Goal: Task Accomplishment & Management: Use online tool/utility

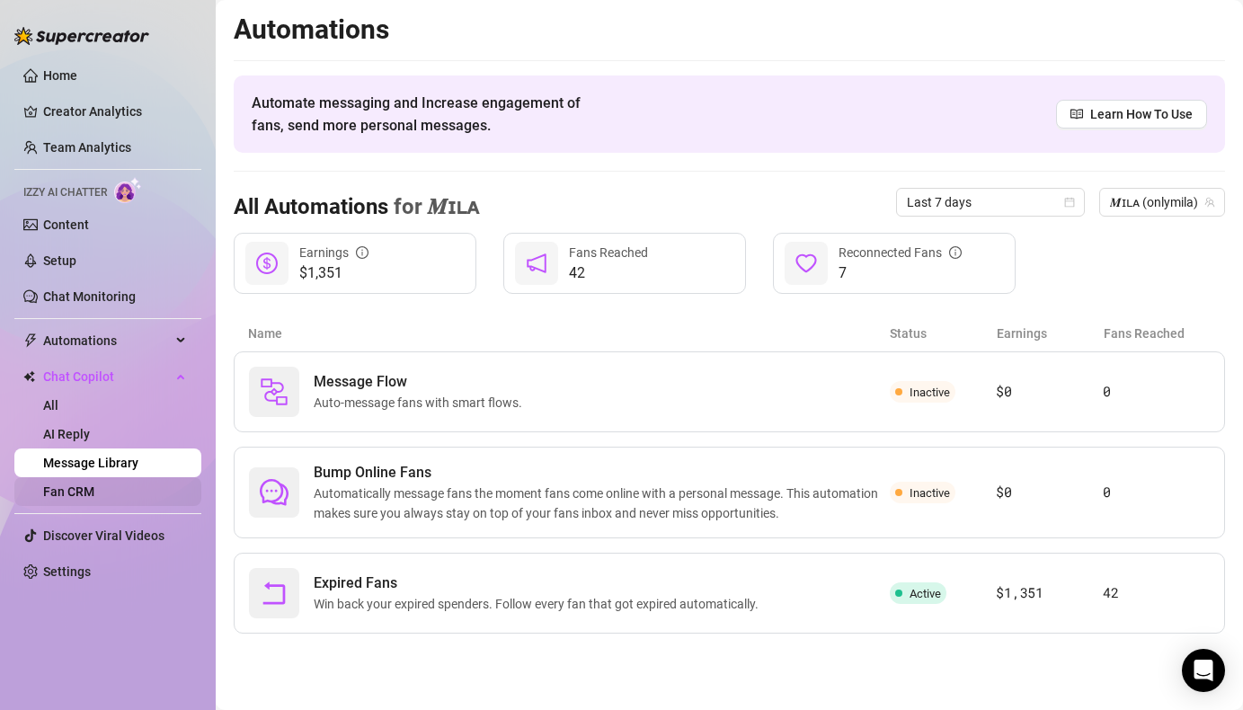
click at [94, 486] on link "Fan CRM" at bounding box center [68, 491] width 51 height 14
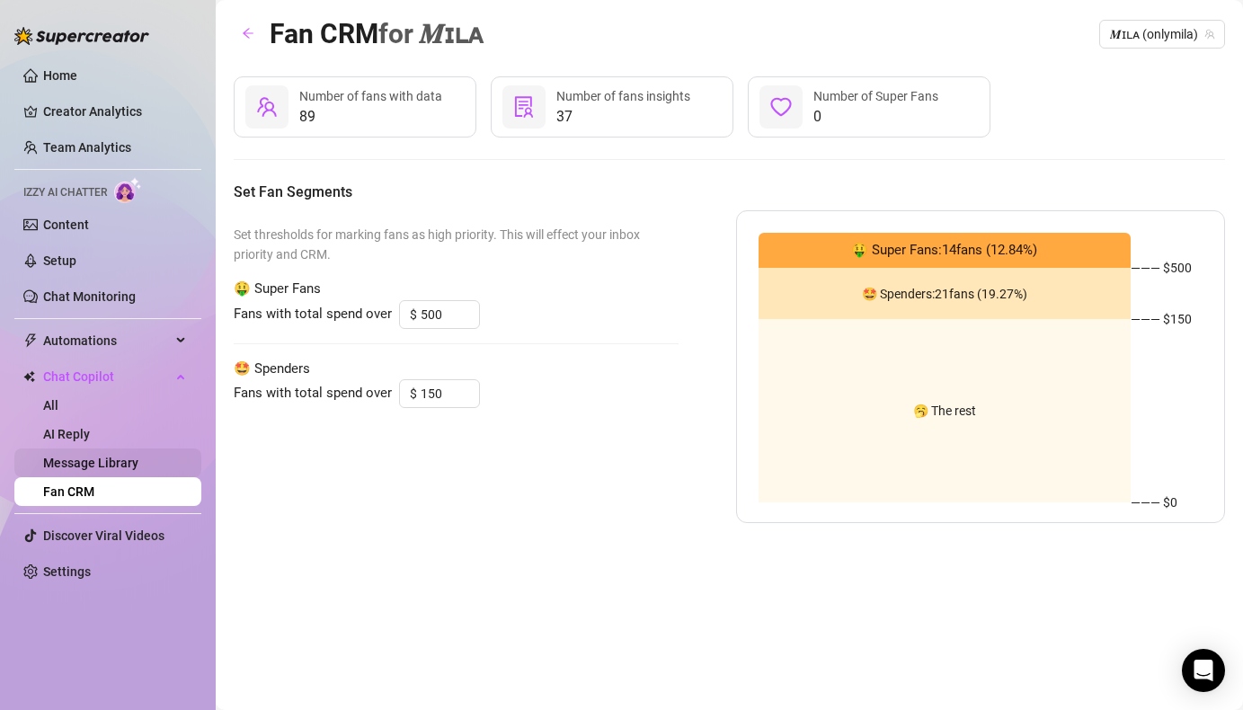
click at [95, 462] on link "Message Library" at bounding box center [90, 463] width 95 height 14
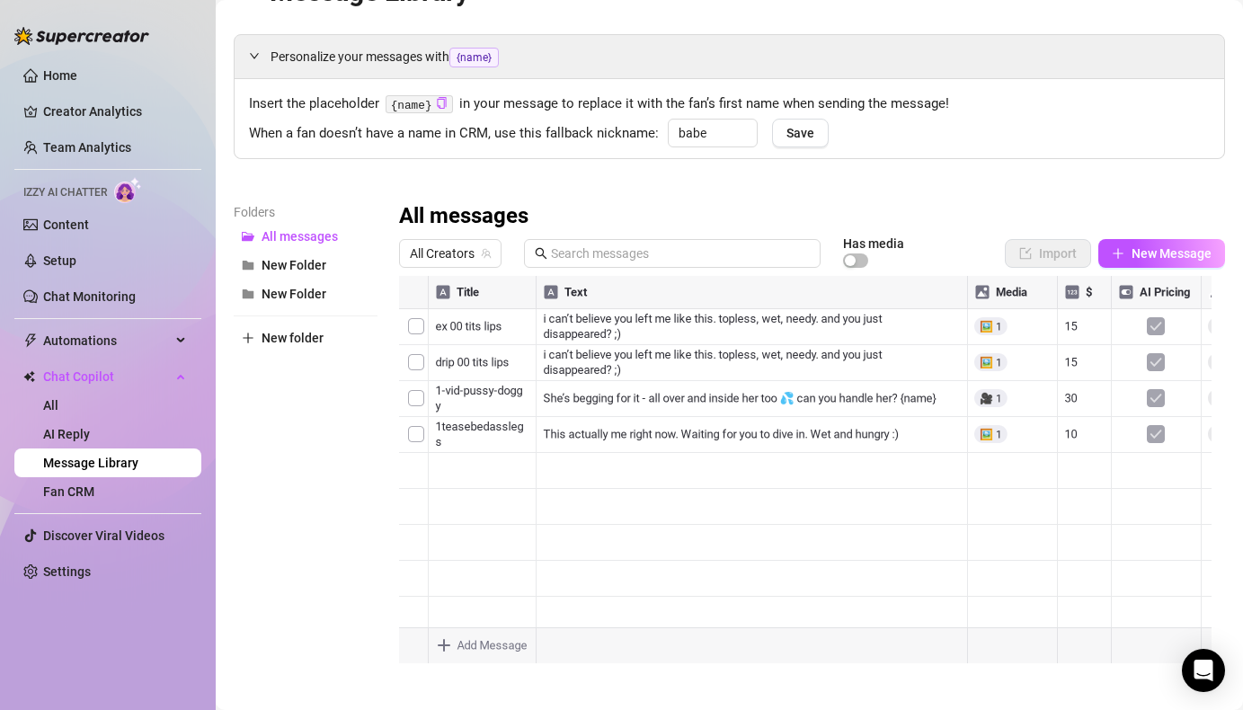
scroll to position [44, 0]
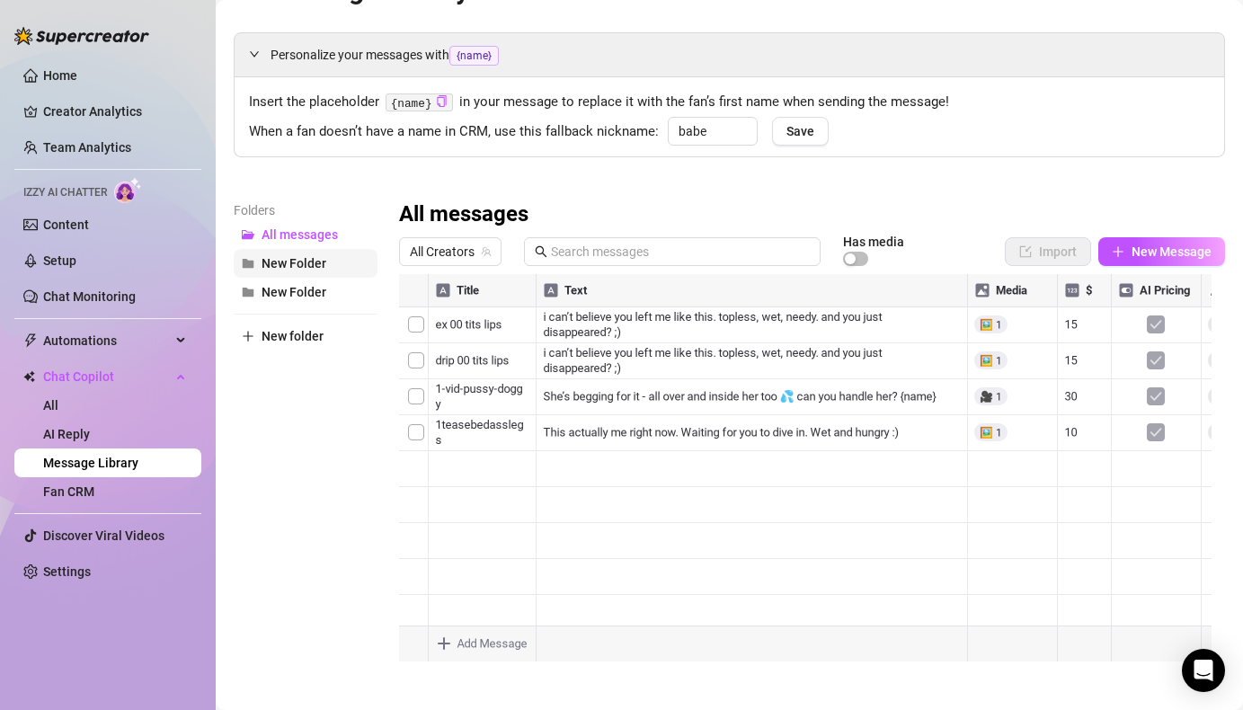
click at [289, 262] on span "New Folder" at bounding box center [293, 263] width 65 height 14
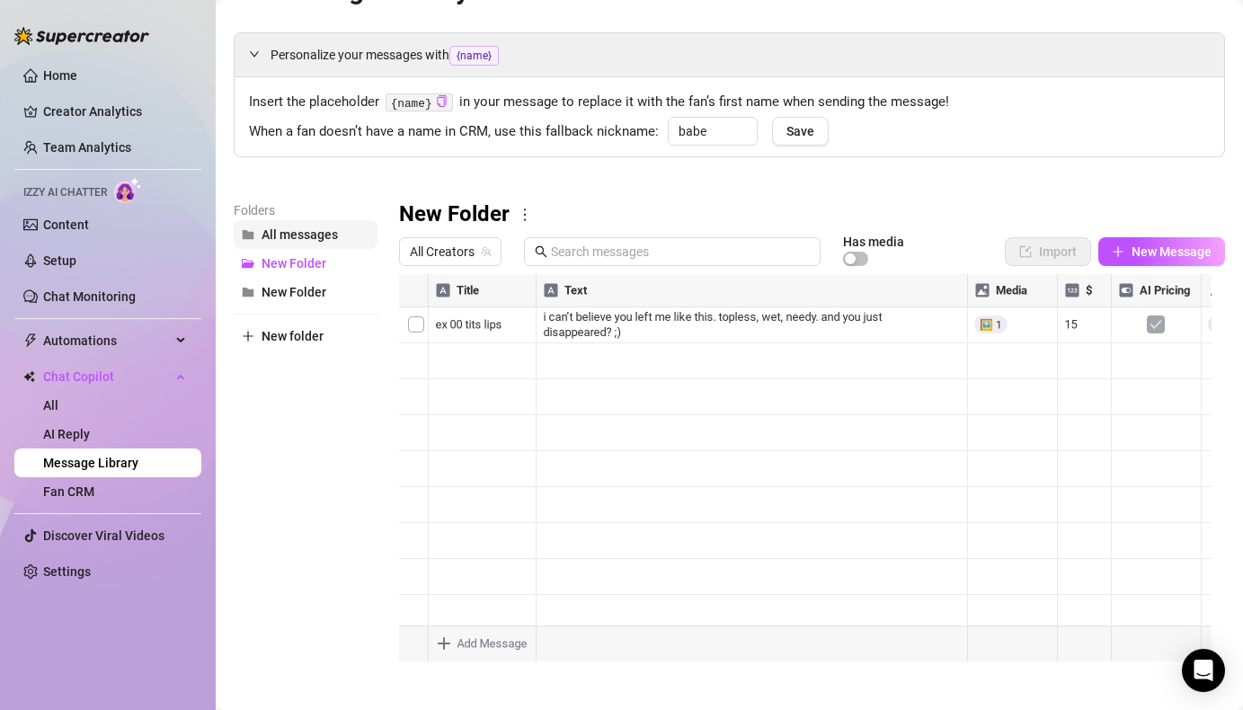
click at [288, 231] on span "All messages" at bounding box center [299, 234] width 76 height 14
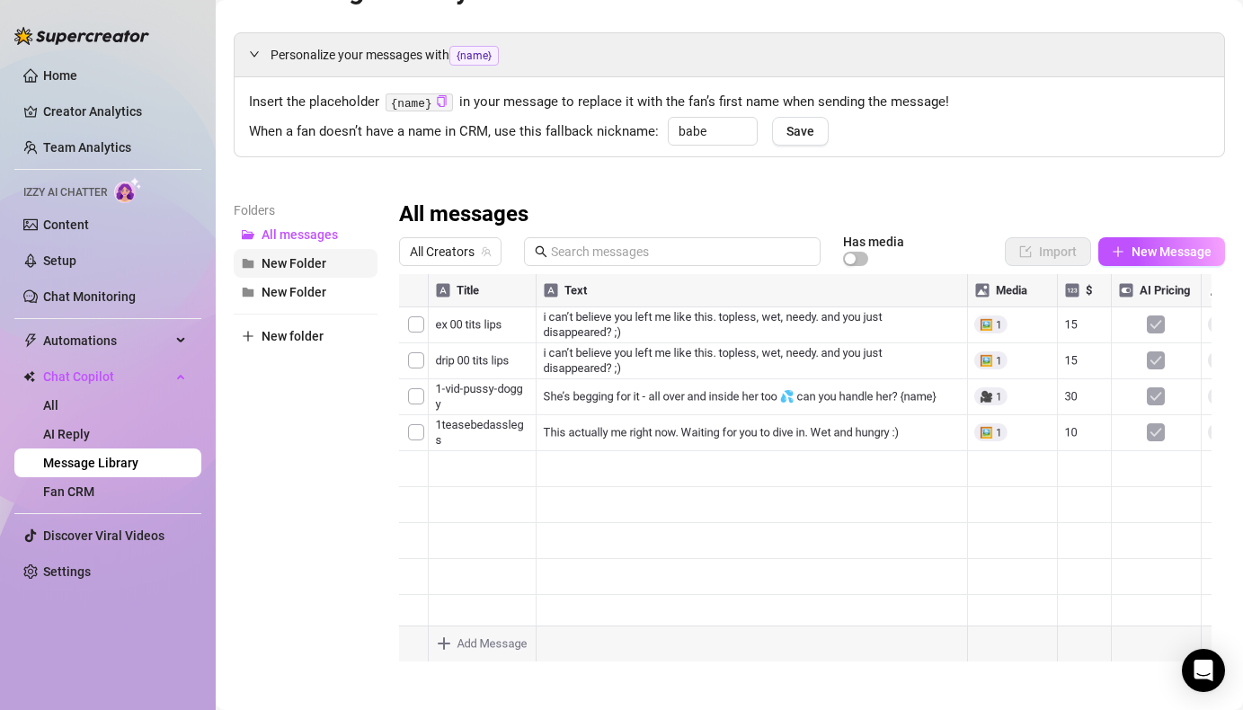
click at [290, 262] on span "New Folder" at bounding box center [293, 263] width 65 height 14
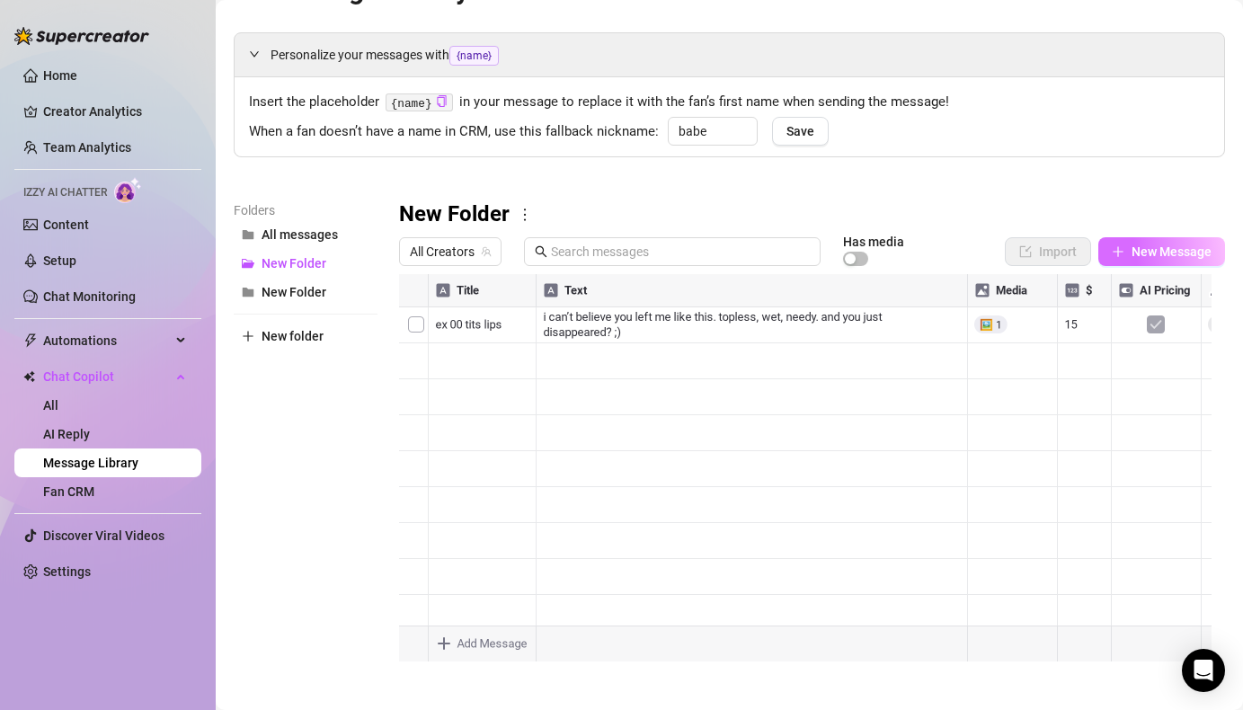
click at [1117, 261] on button "New Message" at bounding box center [1161, 251] width 127 height 29
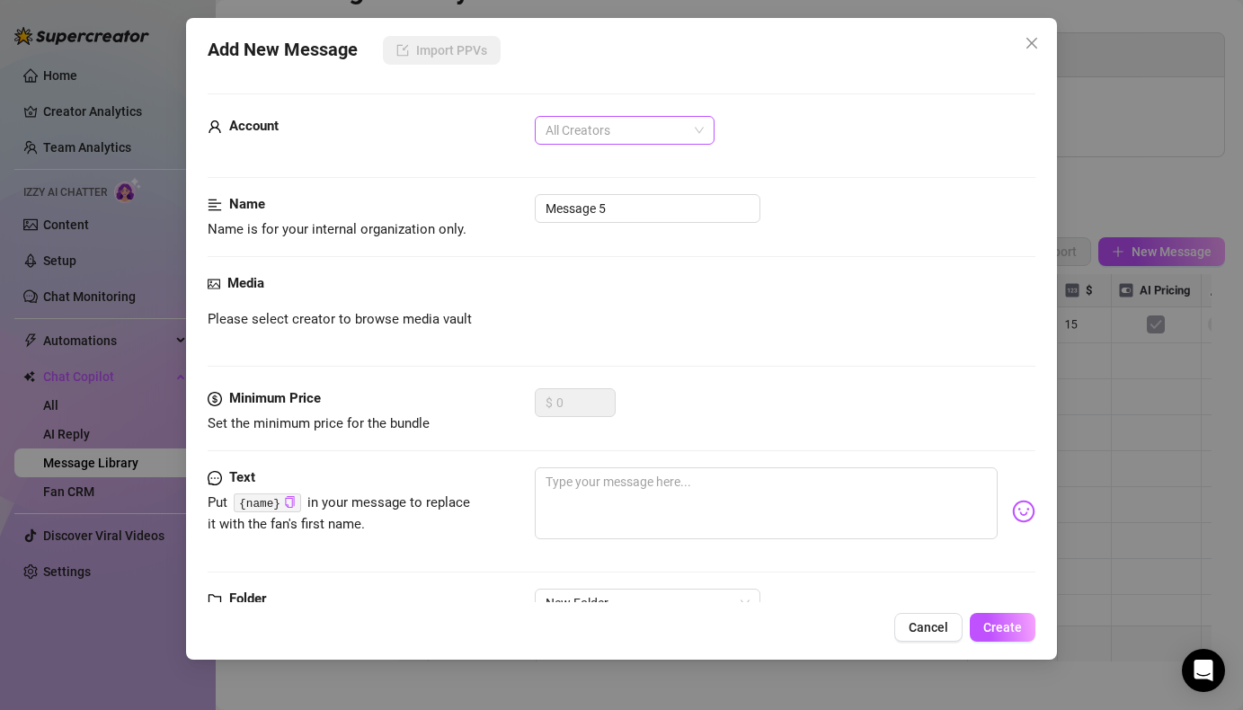
click at [646, 129] on span "All Creators" at bounding box center [624, 130] width 158 height 27
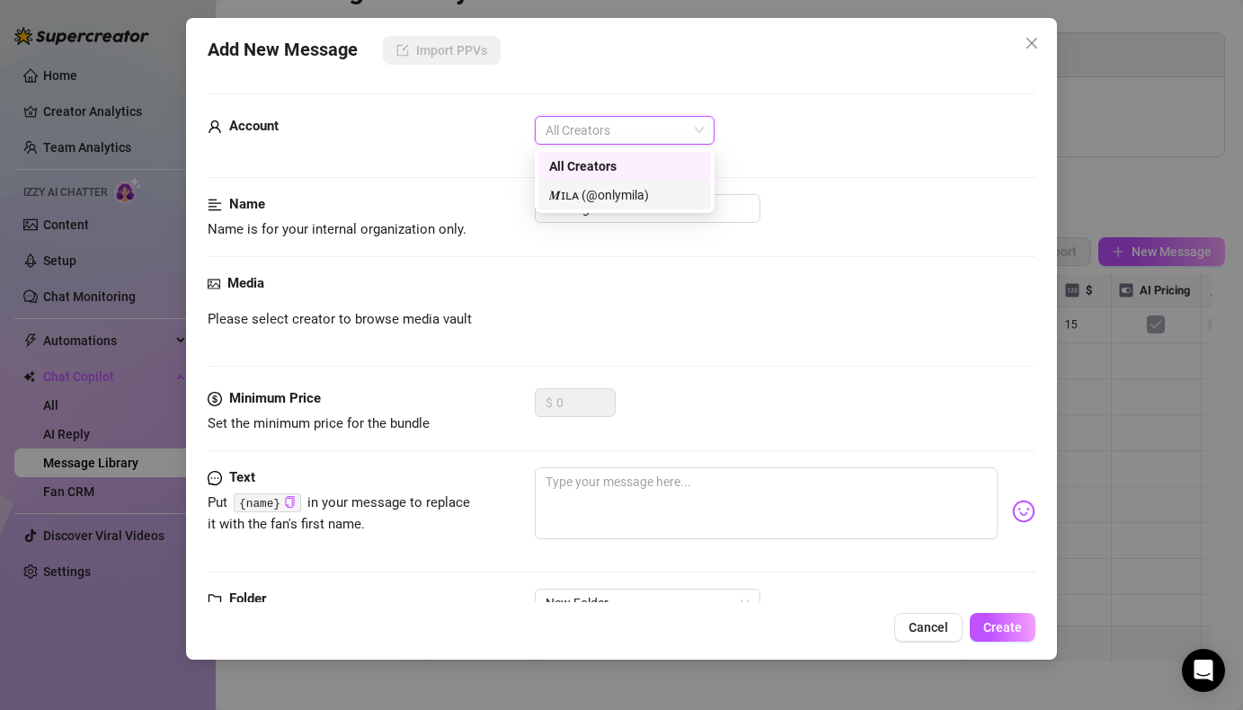
click at [633, 192] on div "𝑴ɪʟᴀ (@onlymila)" at bounding box center [624, 195] width 151 height 20
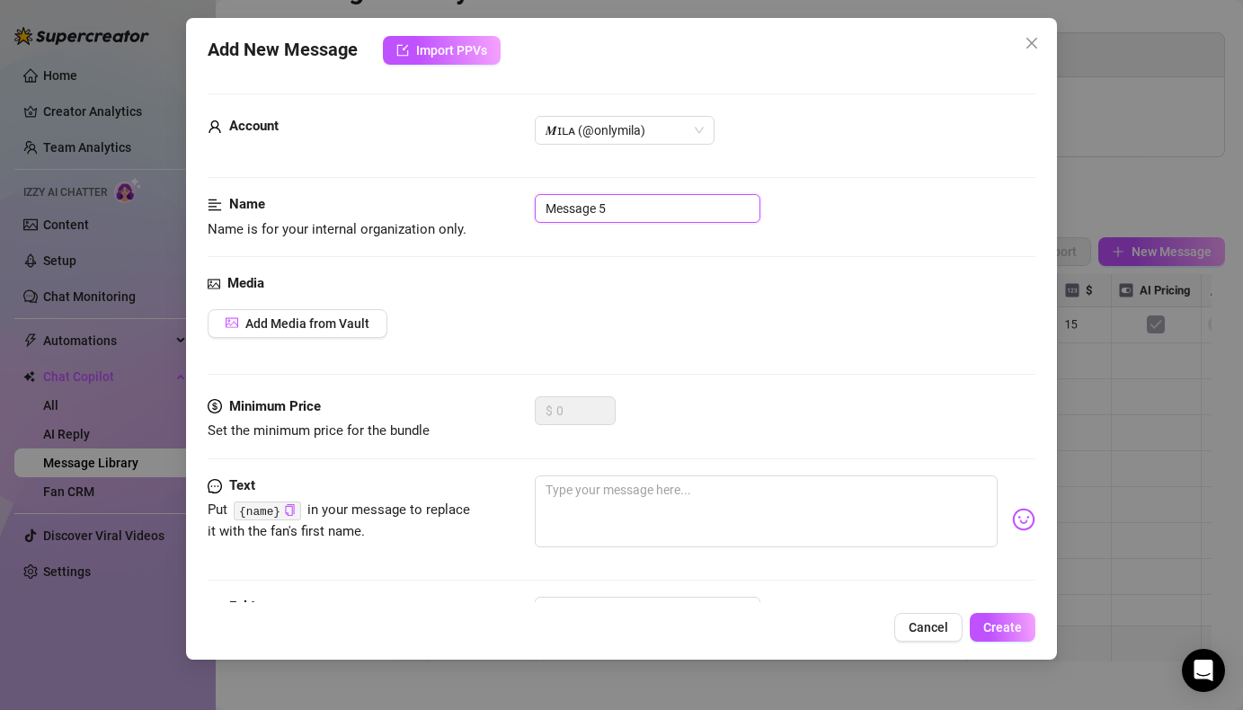
click at [624, 213] on input "Message 5" at bounding box center [648, 208] width 226 height 29
drag, startPoint x: 624, startPoint y: 213, endPoint x: 499, endPoint y: 209, distance: 125.8
click at [499, 209] on div "Name Name is for your internal organization only. Message 5" at bounding box center [621, 217] width 827 height 46
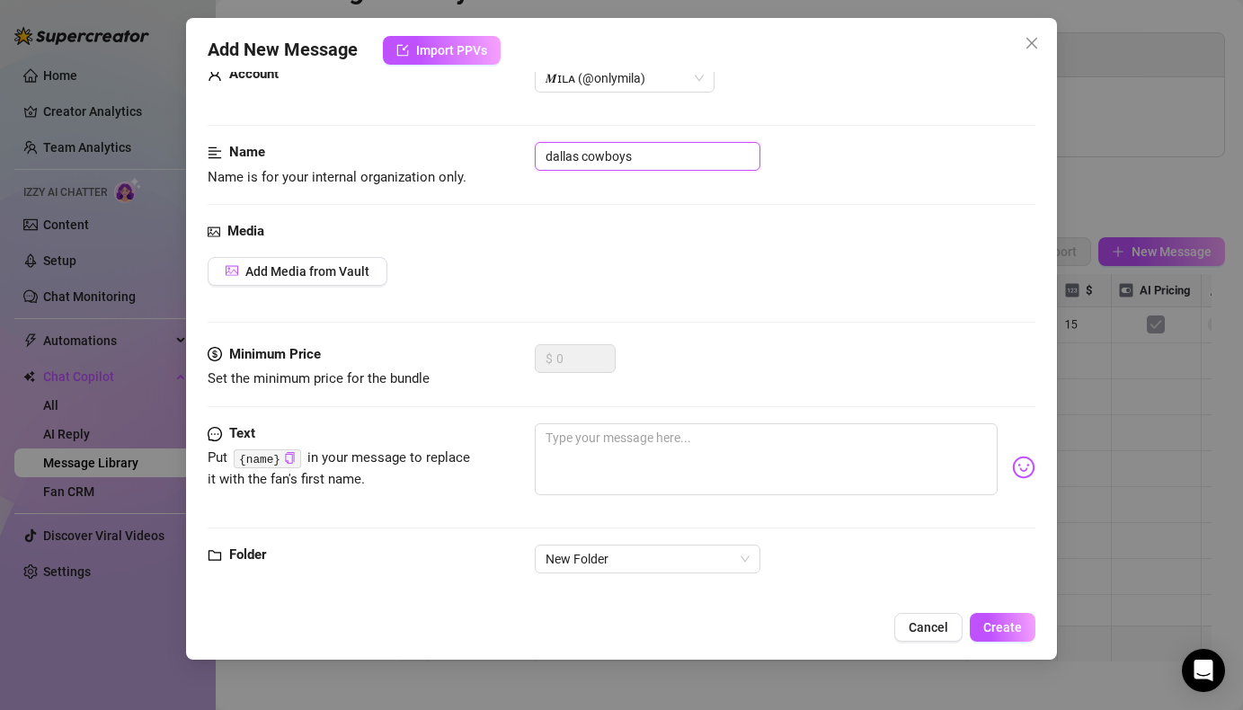
scroll to position [53, 0]
type input "dallas cowboys"
click at [921, 626] on span "Cancel" at bounding box center [928, 627] width 40 height 14
